Goal: Information Seeking & Learning: Learn about a topic

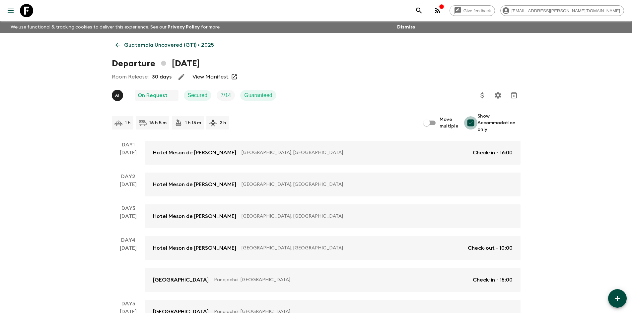
click at [472, 121] on input "Show Accommodation only" at bounding box center [470, 122] width 13 height 13
checkbox input "false"
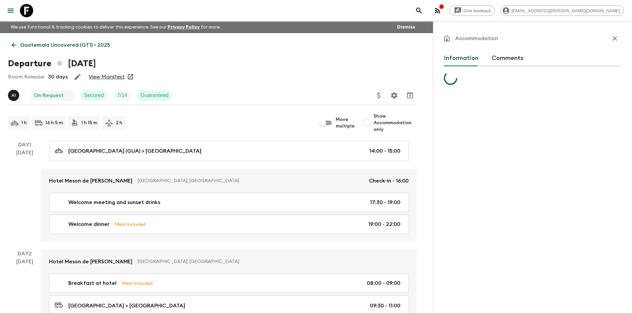
scroll to position [83, 0]
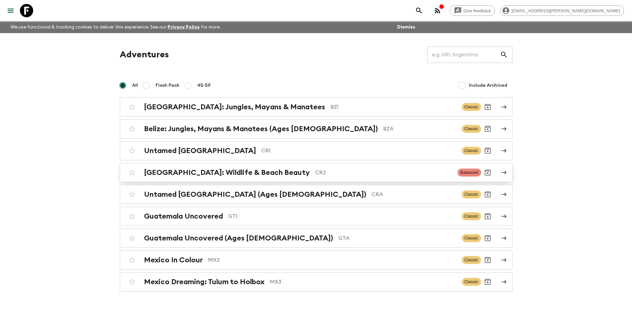
click at [238, 175] on h2 "[GEOGRAPHIC_DATA]: Wildlife & Beach Beauty" at bounding box center [227, 173] width 166 height 9
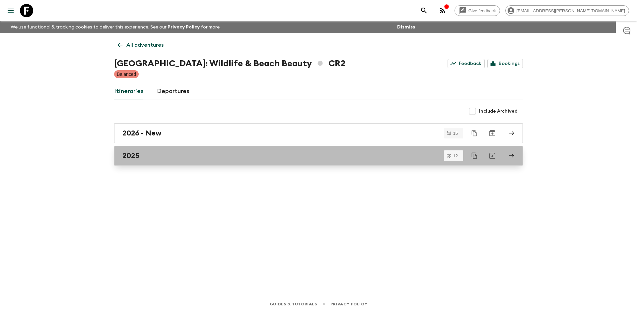
click at [147, 157] on div "2025" at bounding box center [311, 156] width 379 height 9
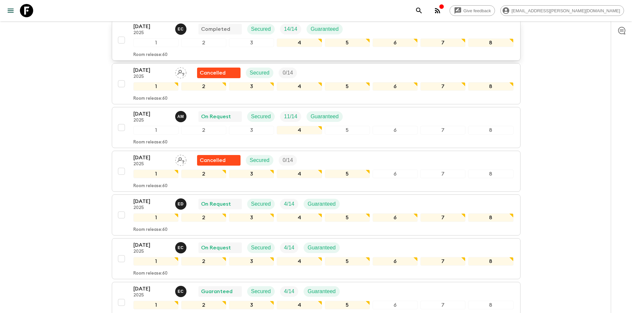
scroll to position [133, 0]
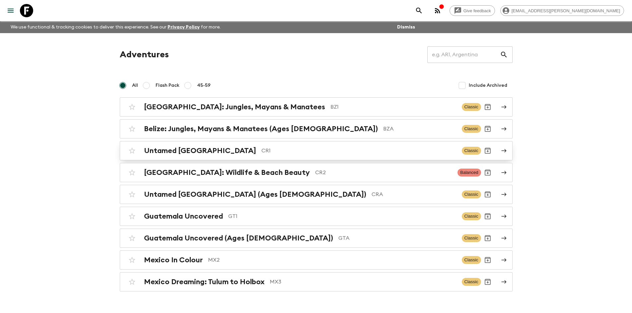
click at [219, 154] on div "Untamed [GEOGRAPHIC_DATA] CR1" at bounding box center [300, 151] width 312 height 9
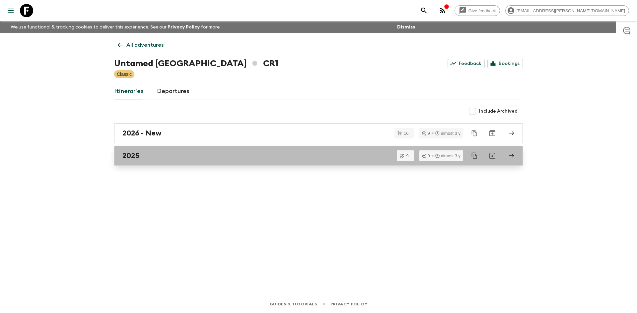
click at [134, 152] on h2 "2025" at bounding box center [130, 156] width 17 height 9
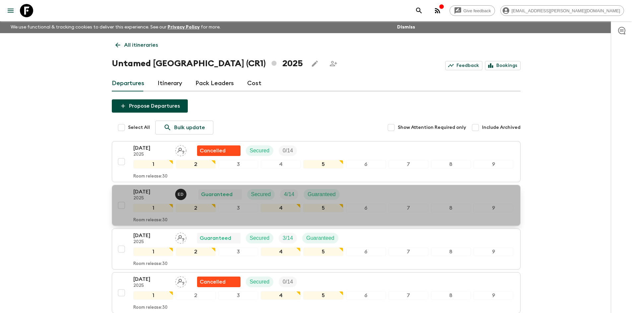
click at [158, 193] on p "[DATE]" at bounding box center [151, 192] width 36 height 8
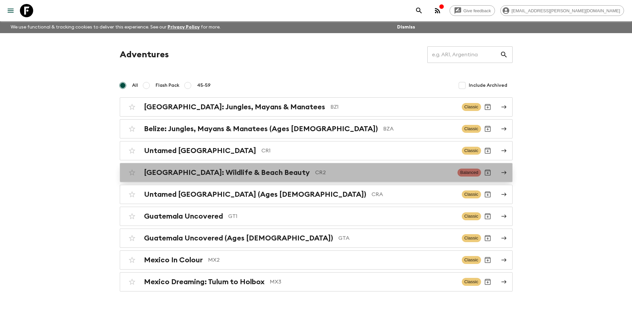
click at [315, 174] on p "CR2" at bounding box center [383, 173] width 137 height 8
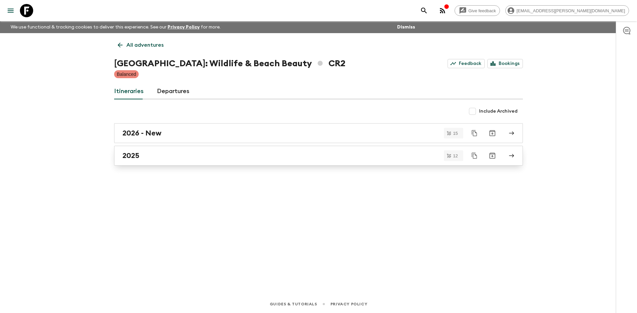
click at [143, 162] on link "2025" at bounding box center [318, 156] width 409 height 20
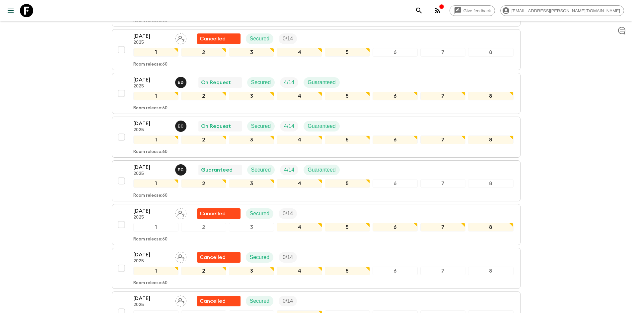
scroll to position [232, 0]
